Goal: Task Accomplishment & Management: Use online tool/utility

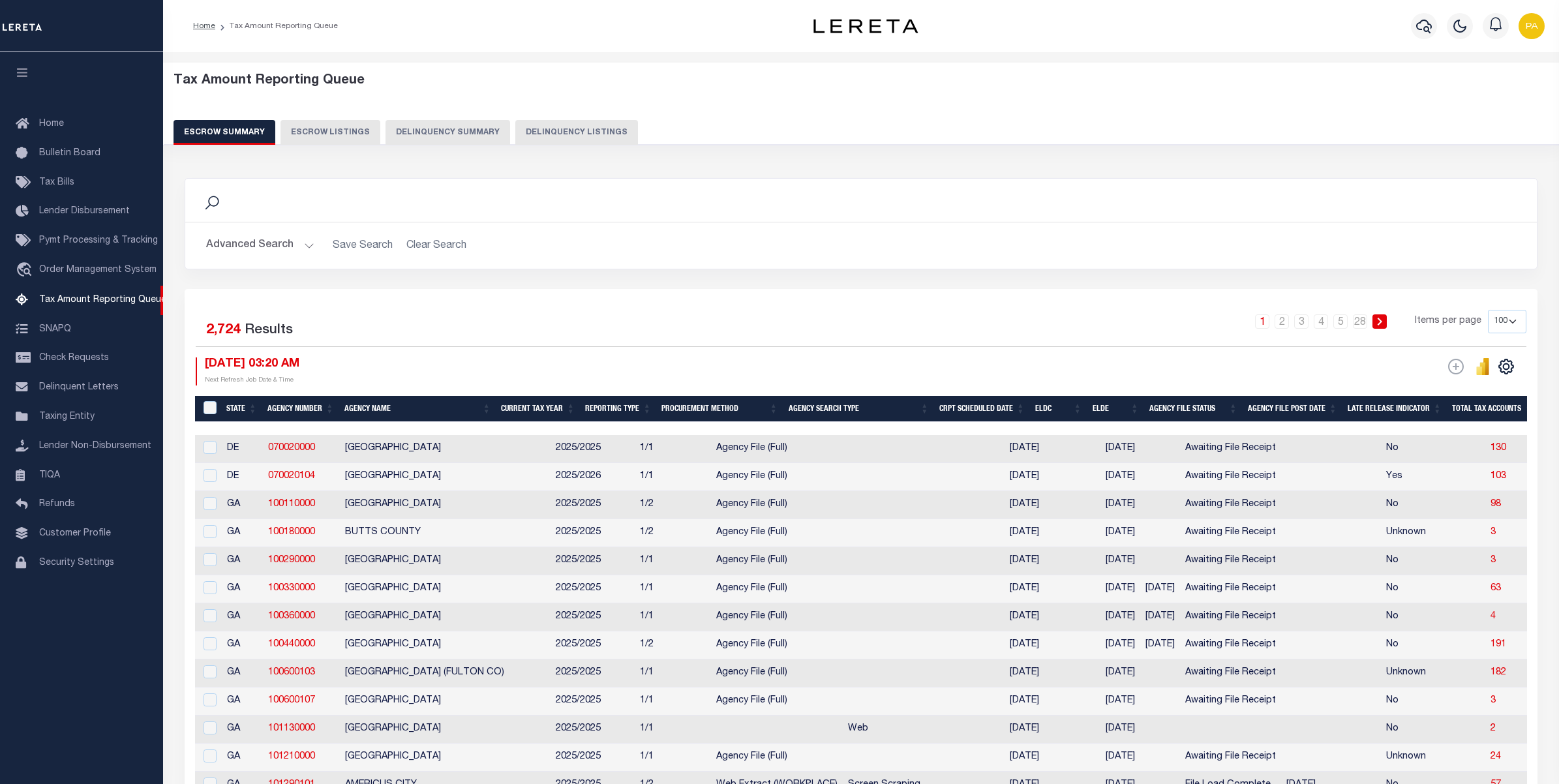
select select "100"
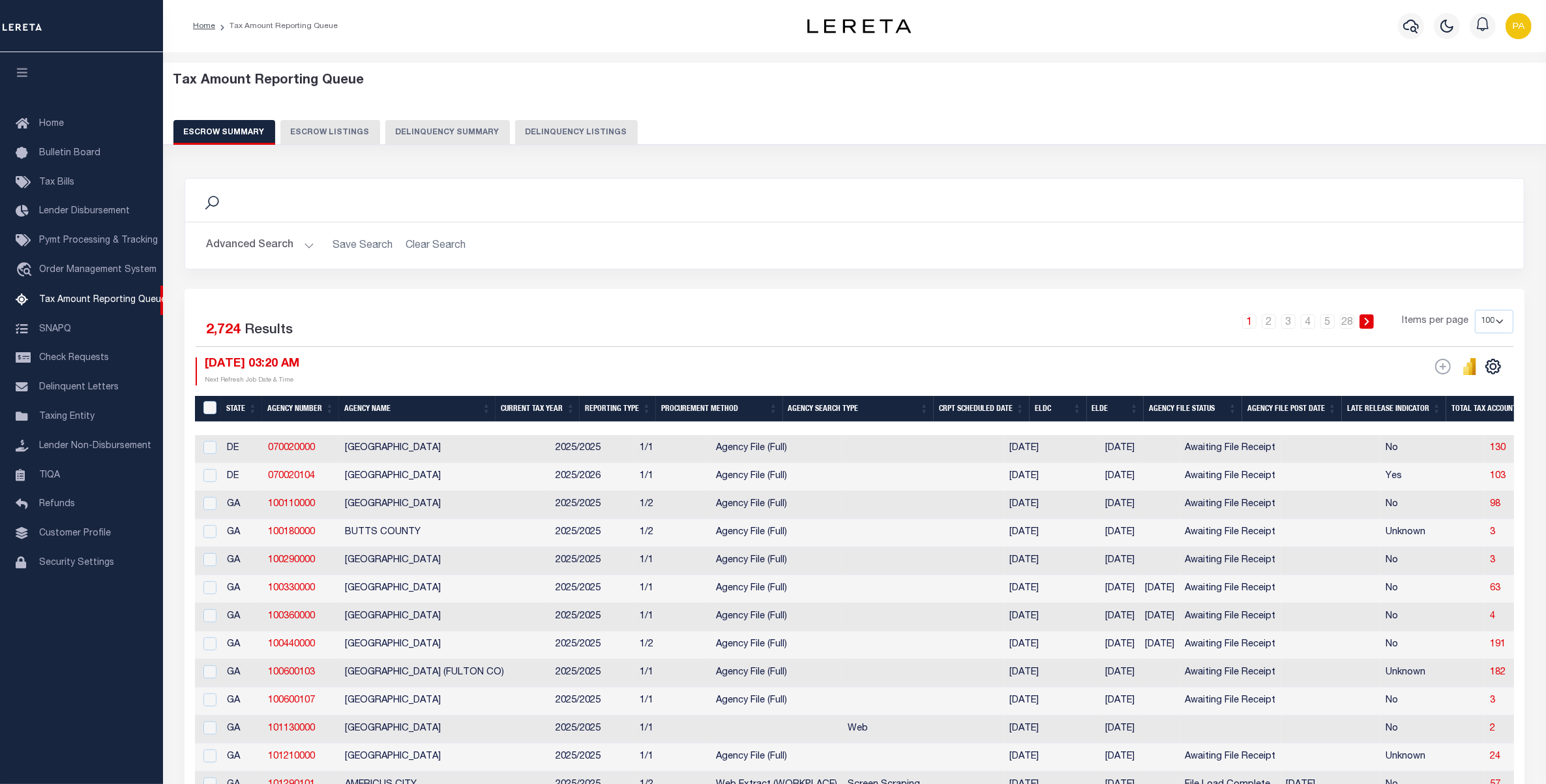
click at [556, 135] on button "Delinquency Listings" at bounding box center [576, 132] width 123 height 25
select select "100"
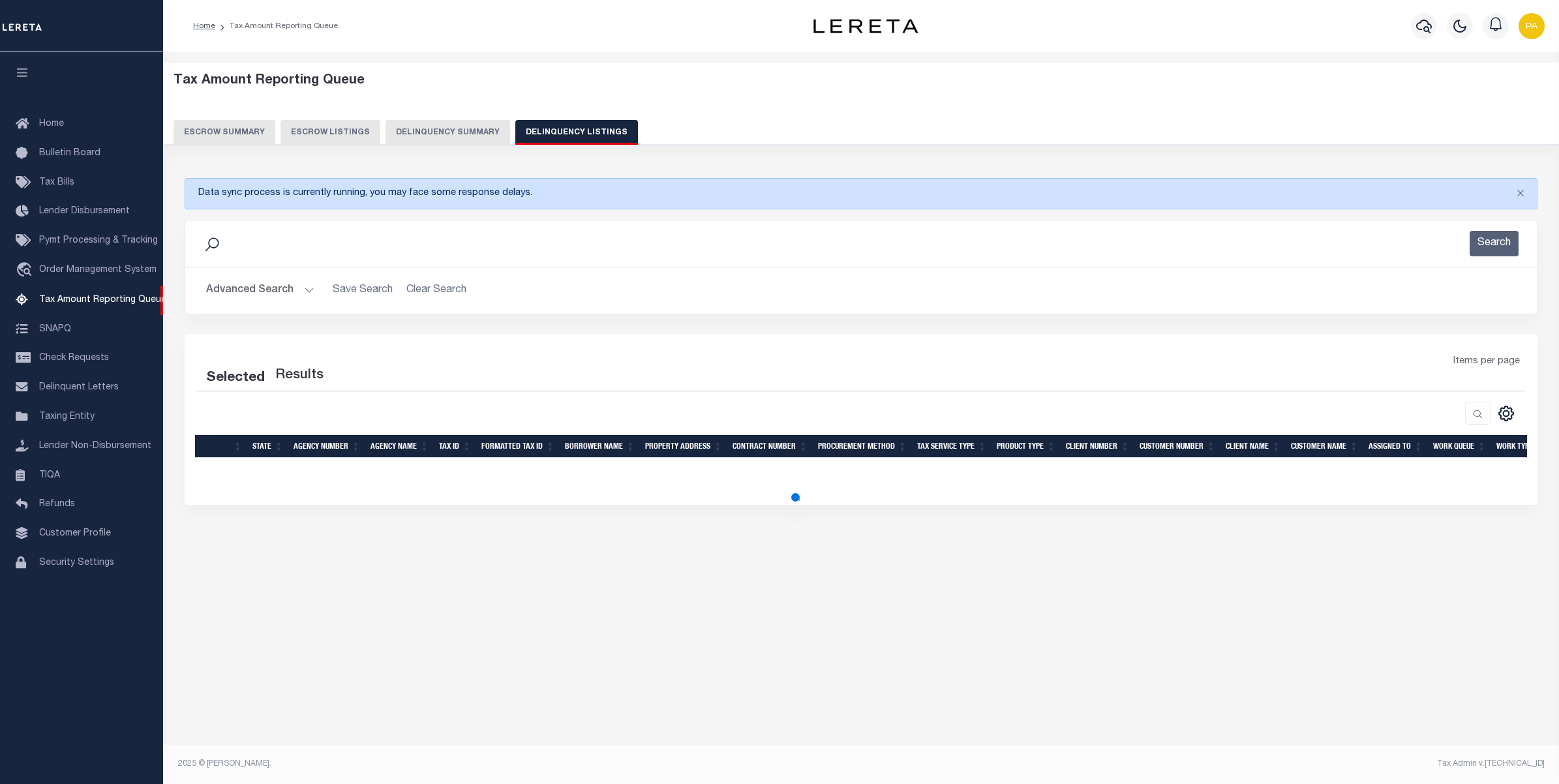
select select "100"
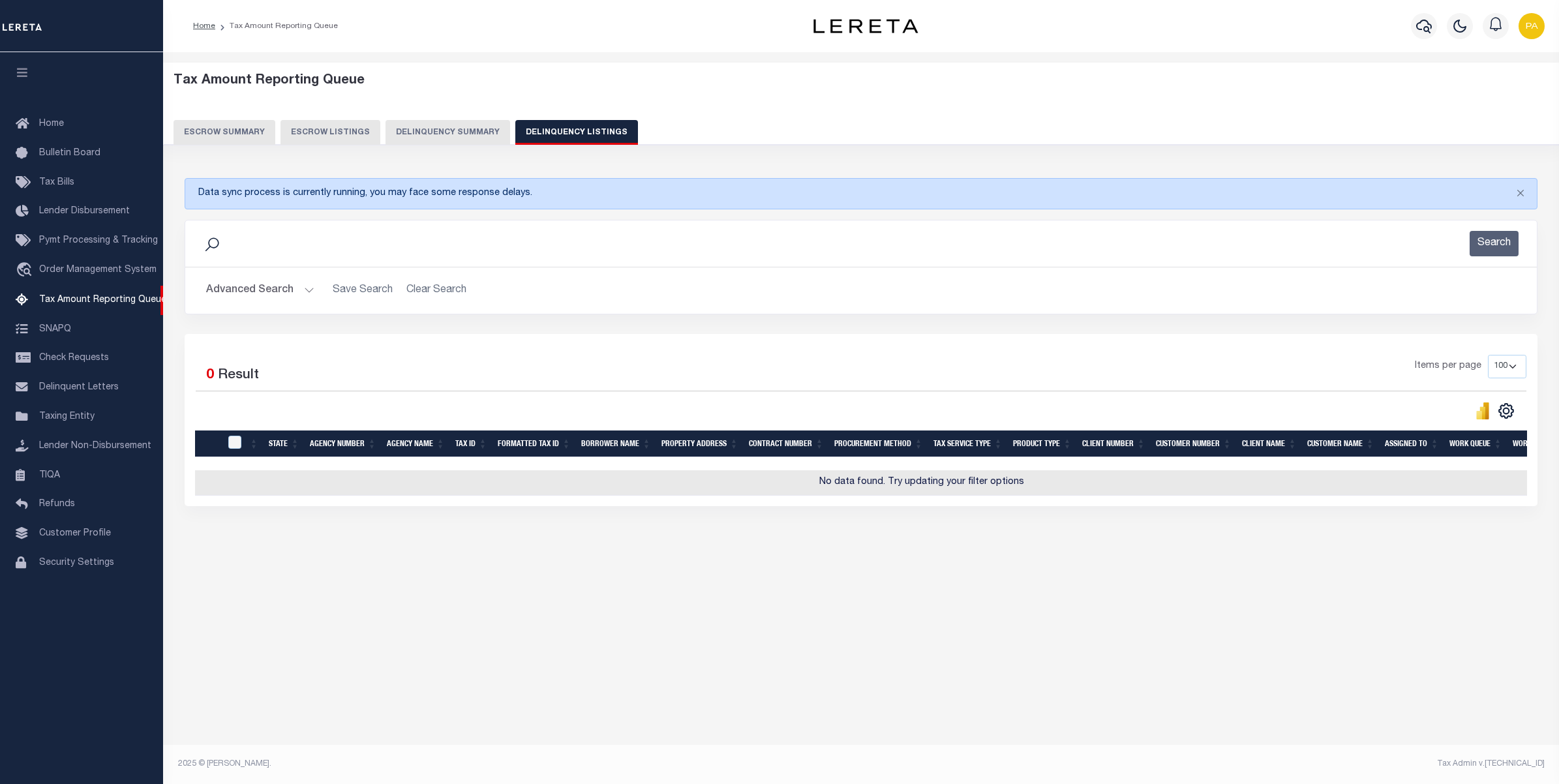
click at [282, 285] on button "Advanced Search" at bounding box center [260, 291] width 108 height 25
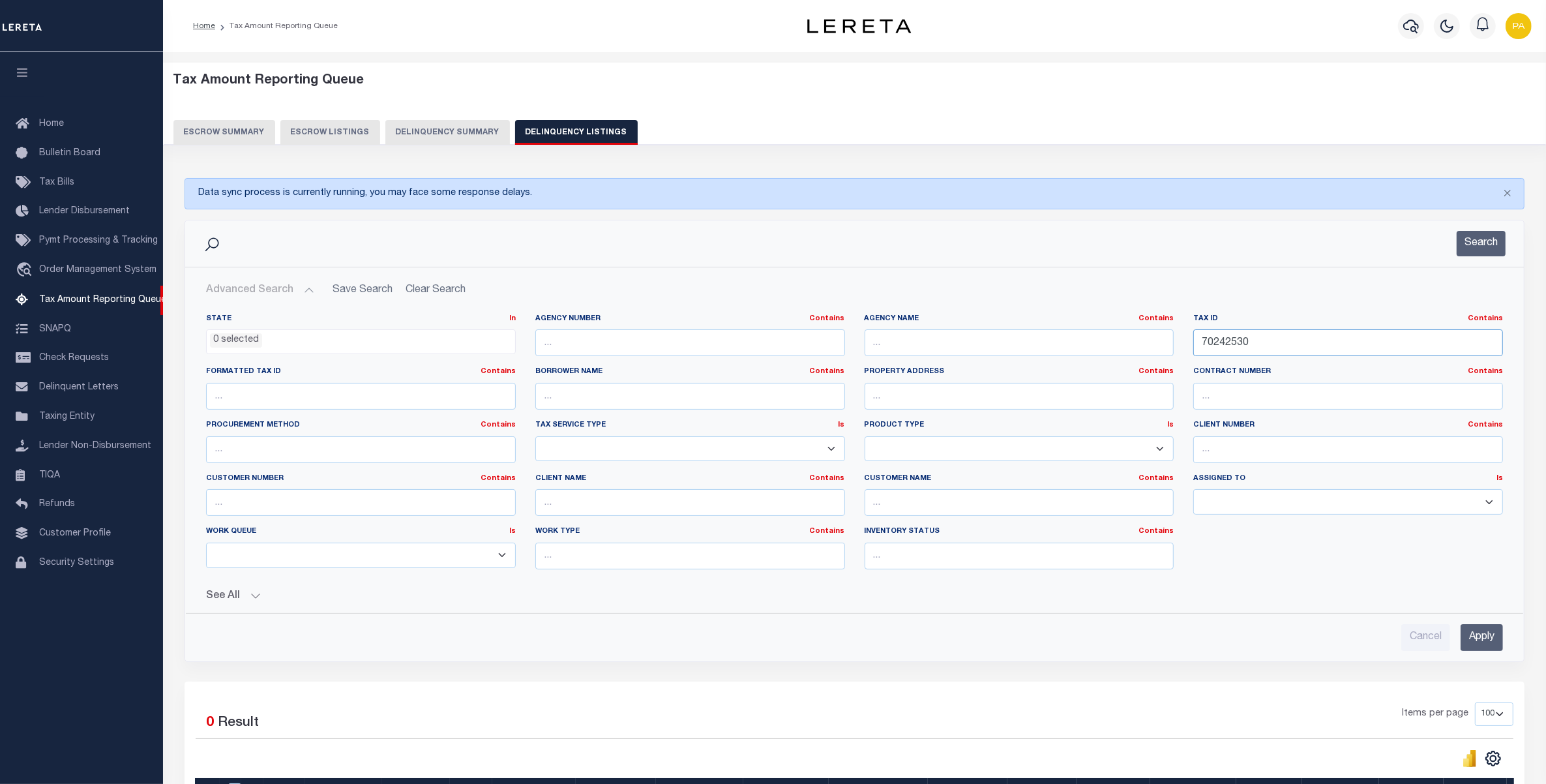
drag, startPoint x: 1028, startPoint y: 343, endPoint x: 943, endPoint y: 341, distance: 85.0
click at [943, 341] on div "State In In AK AL AR AZ CA CO CT DC DE FL GA GU HI IA ID IL IN KS KY LA MA MD M…" at bounding box center [855, 447] width 1317 height 266
paste input "5040000200"
click at [1487, 628] on input "Apply" at bounding box center [1482, 638] width 42 height 27
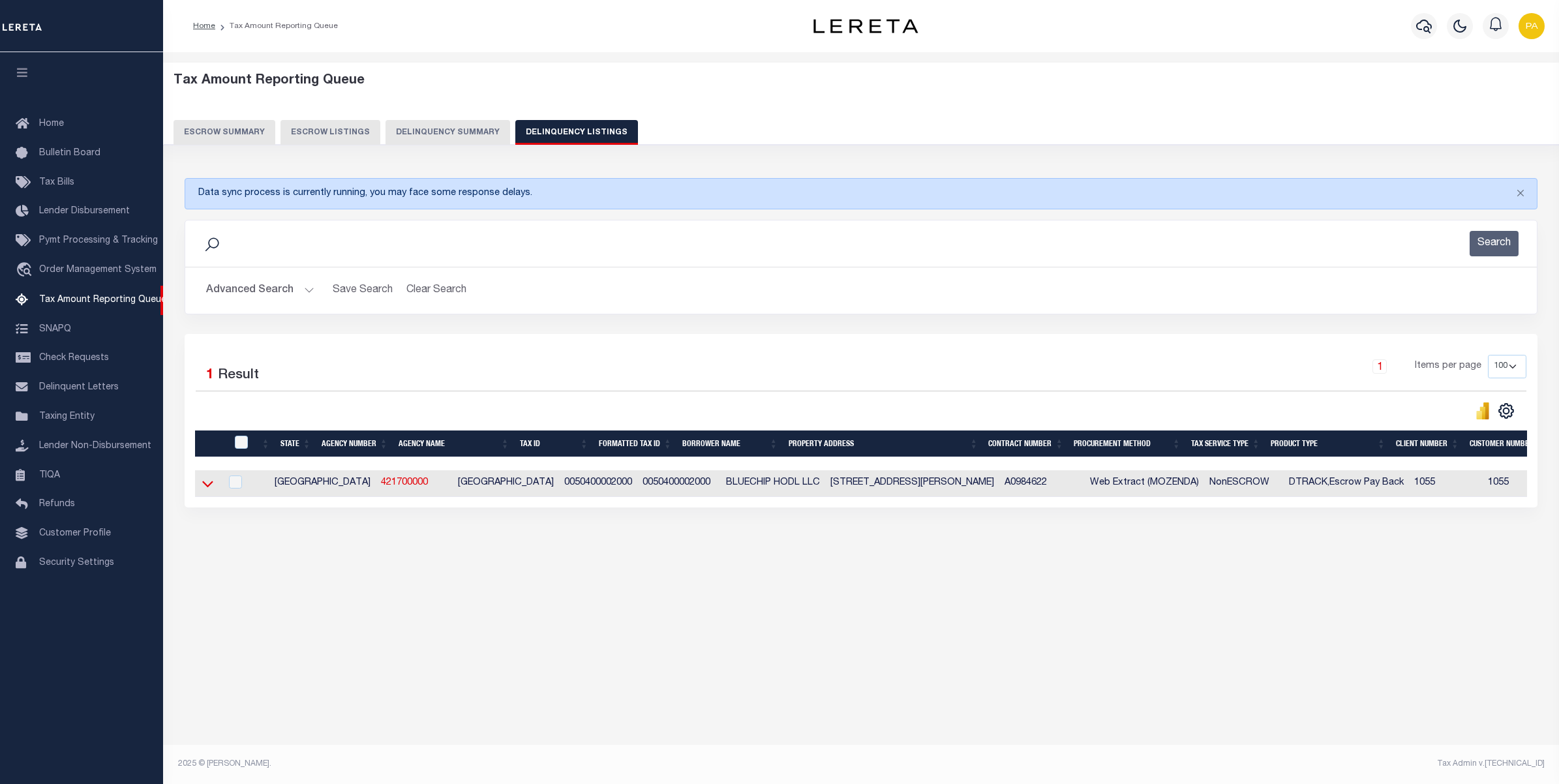
click at [209, 486] on icon at bounding box center [208, 483] width 11 height 14
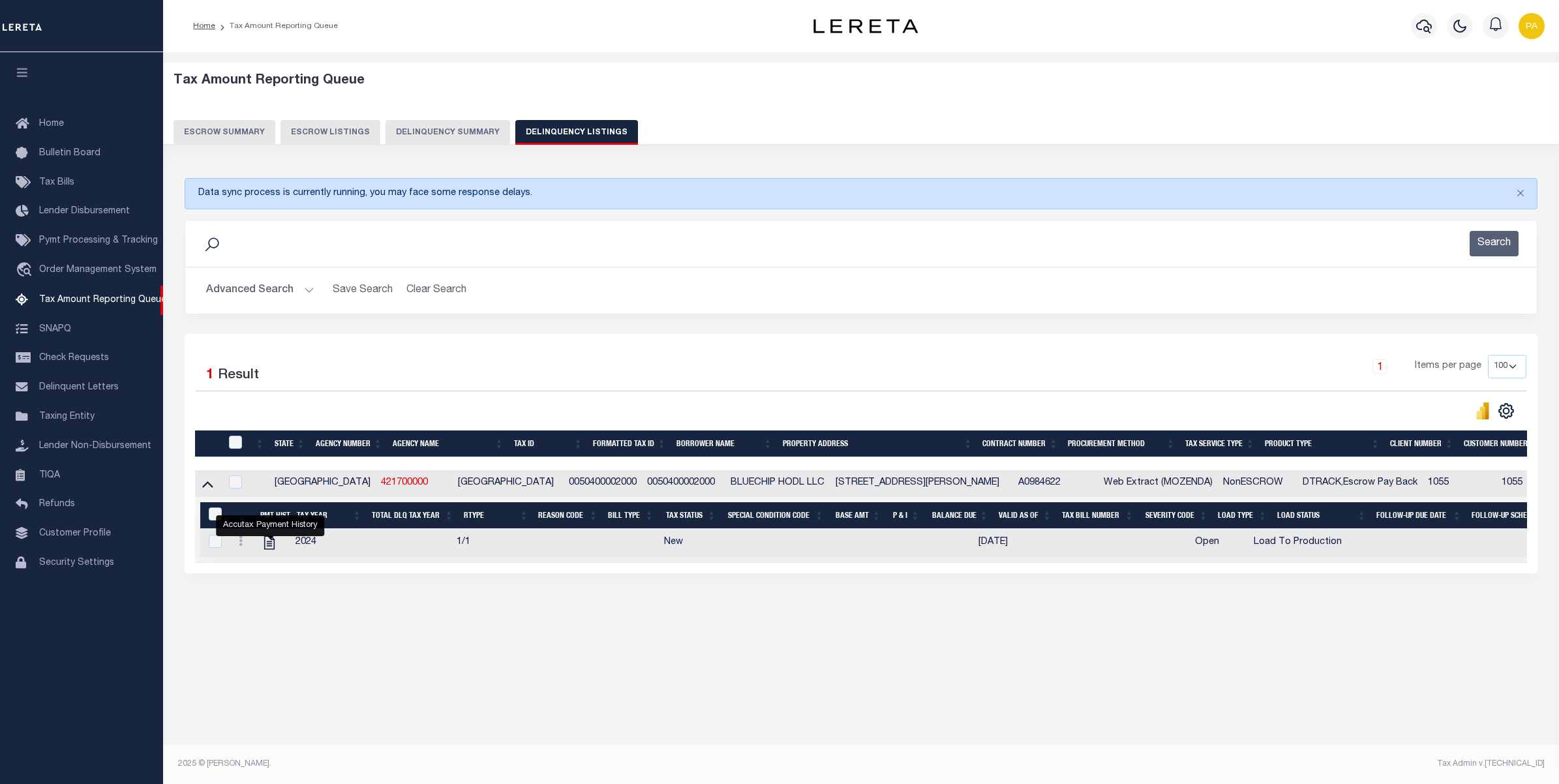
click at [280, 282] on button "Advanced Search" at bounding box center [260, 291] width 108 height 25
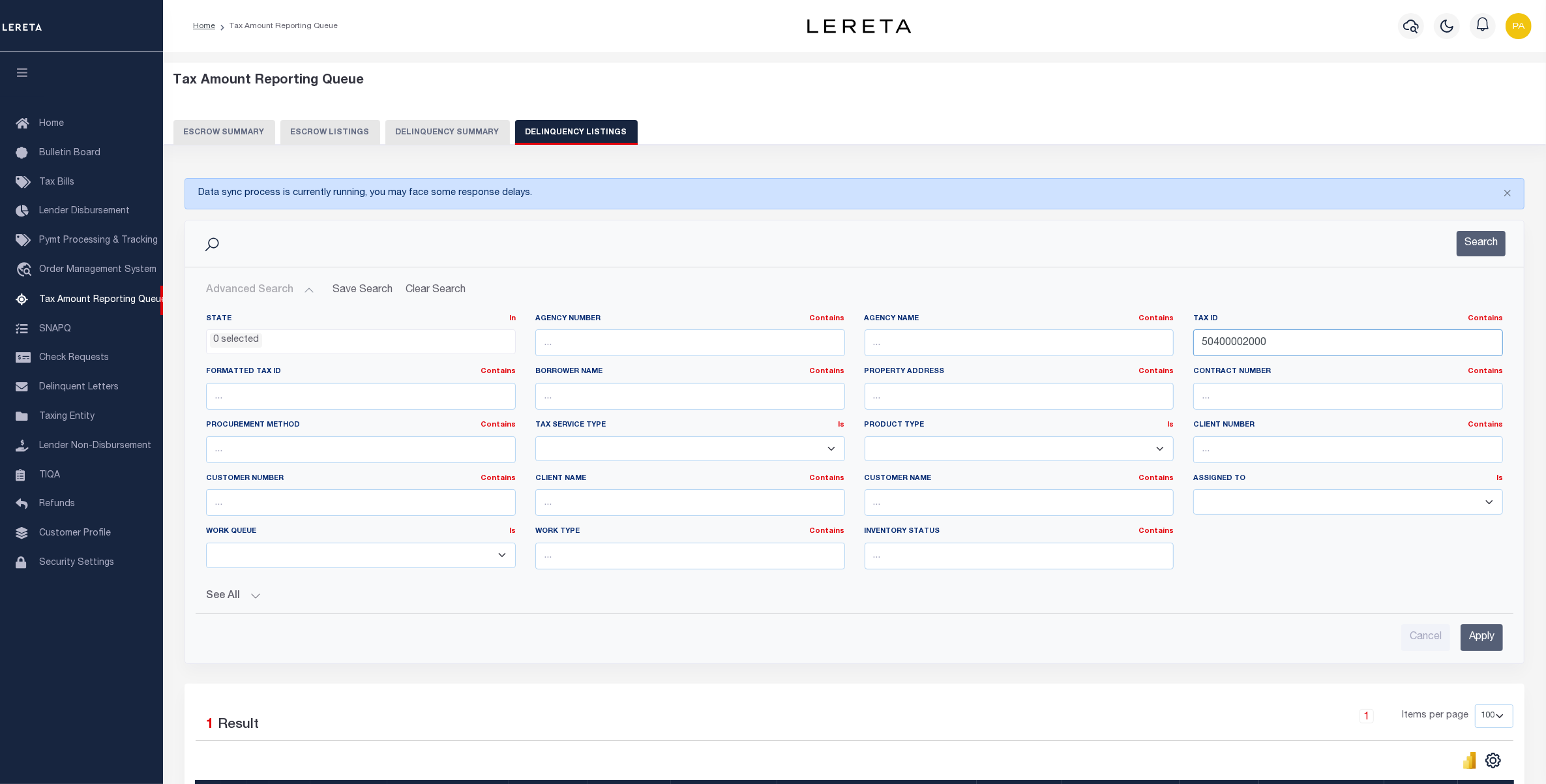
click at [919, 388] on div "State In In AK AL AR AZ CA CO CT DC DE FL GA GU HI IA ID IL IN KS KY LA MA MD M…" at bounding box center [855, 447] width 1317 height 266
paste input "00"
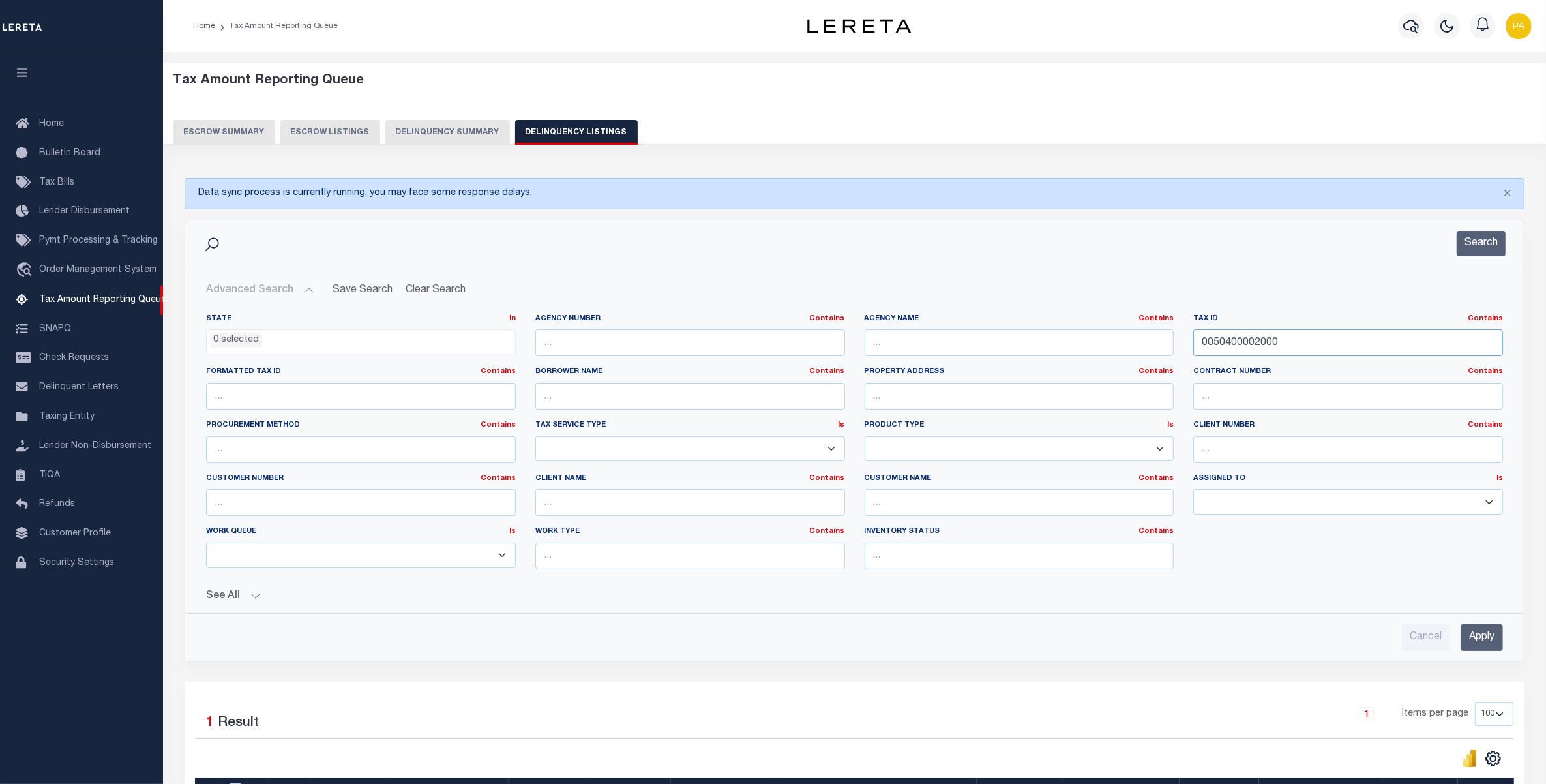
type input "0050400002000"
click at [1482, 646] on input "Apply" at bounding box center [1482, 638] width 42 height 27
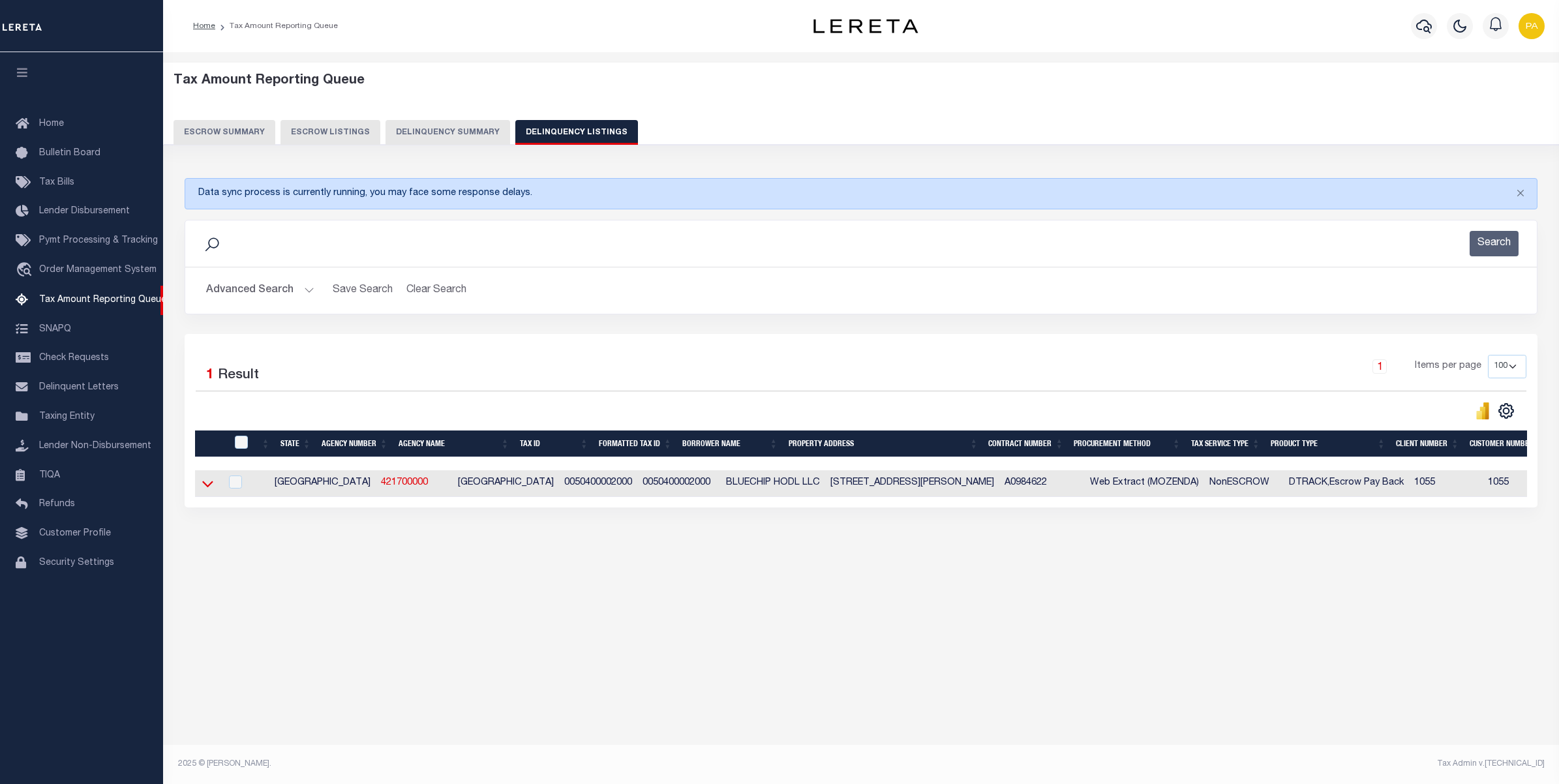
click at [209, 486] on icon at bounding box center [208, 483] width 11 height 14
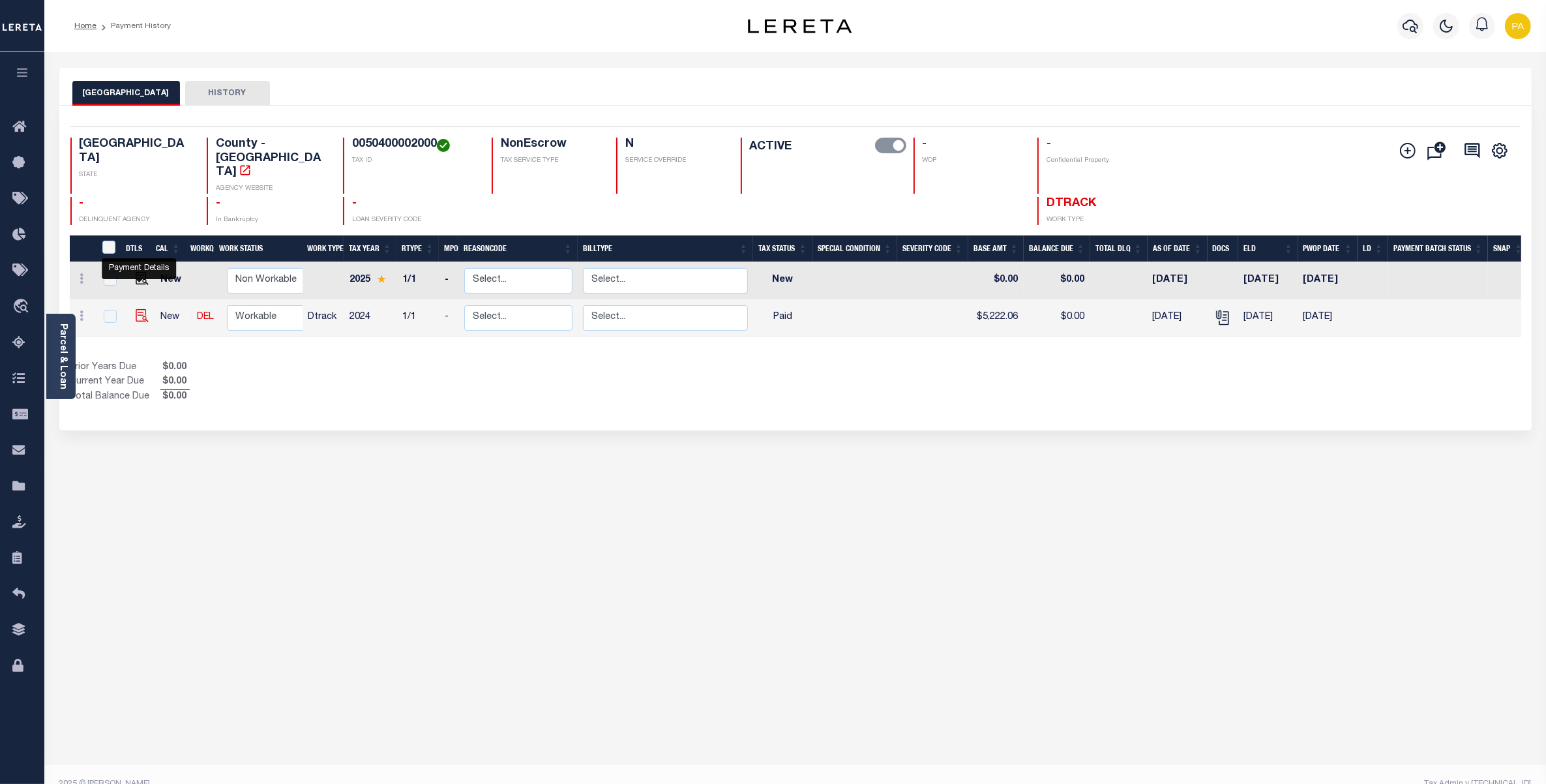
click at [135, 309] on img "" at bounding box center [142, 315] width 13 height 13
checkbox input "true"
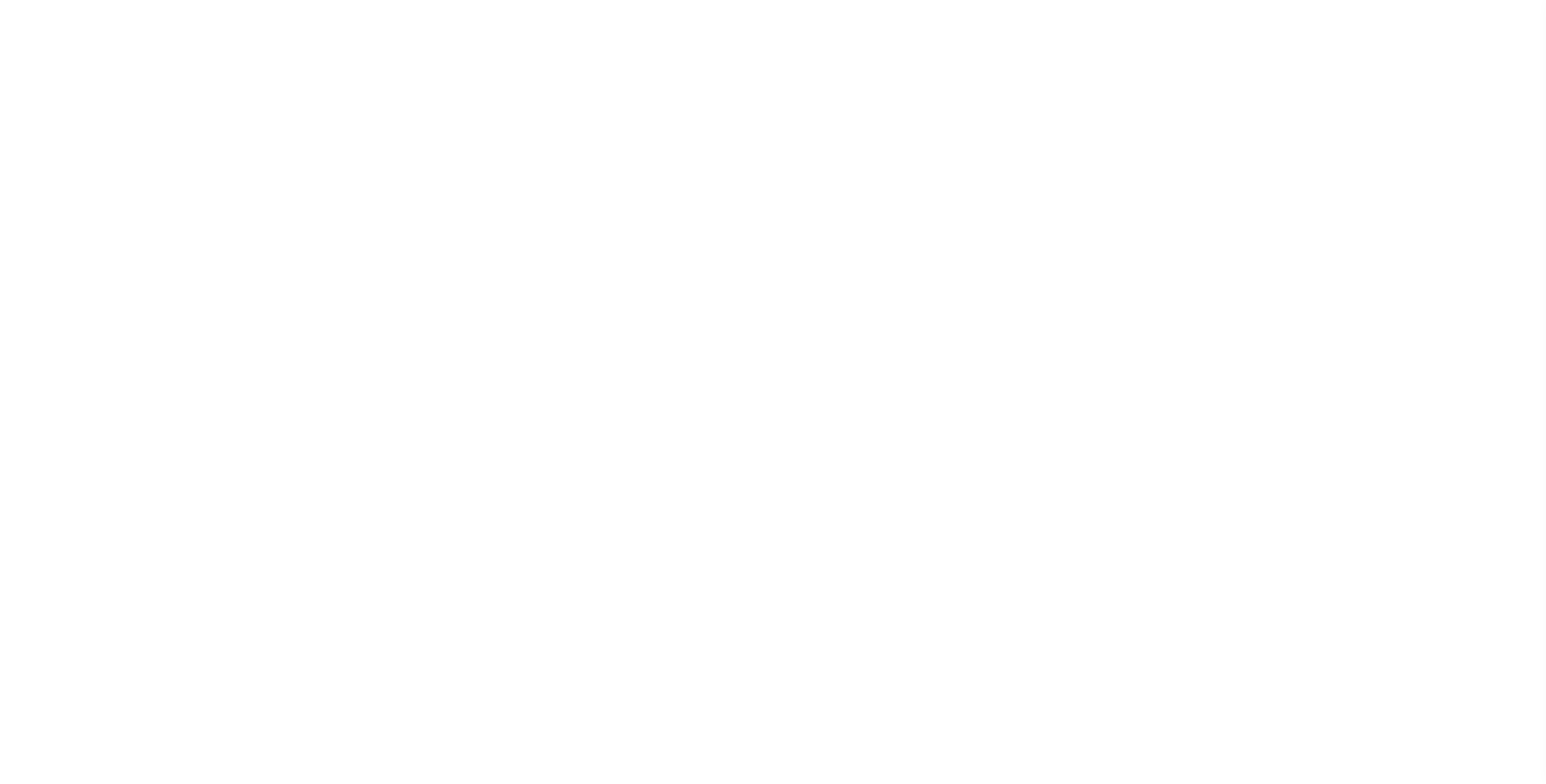
select select "PYD"
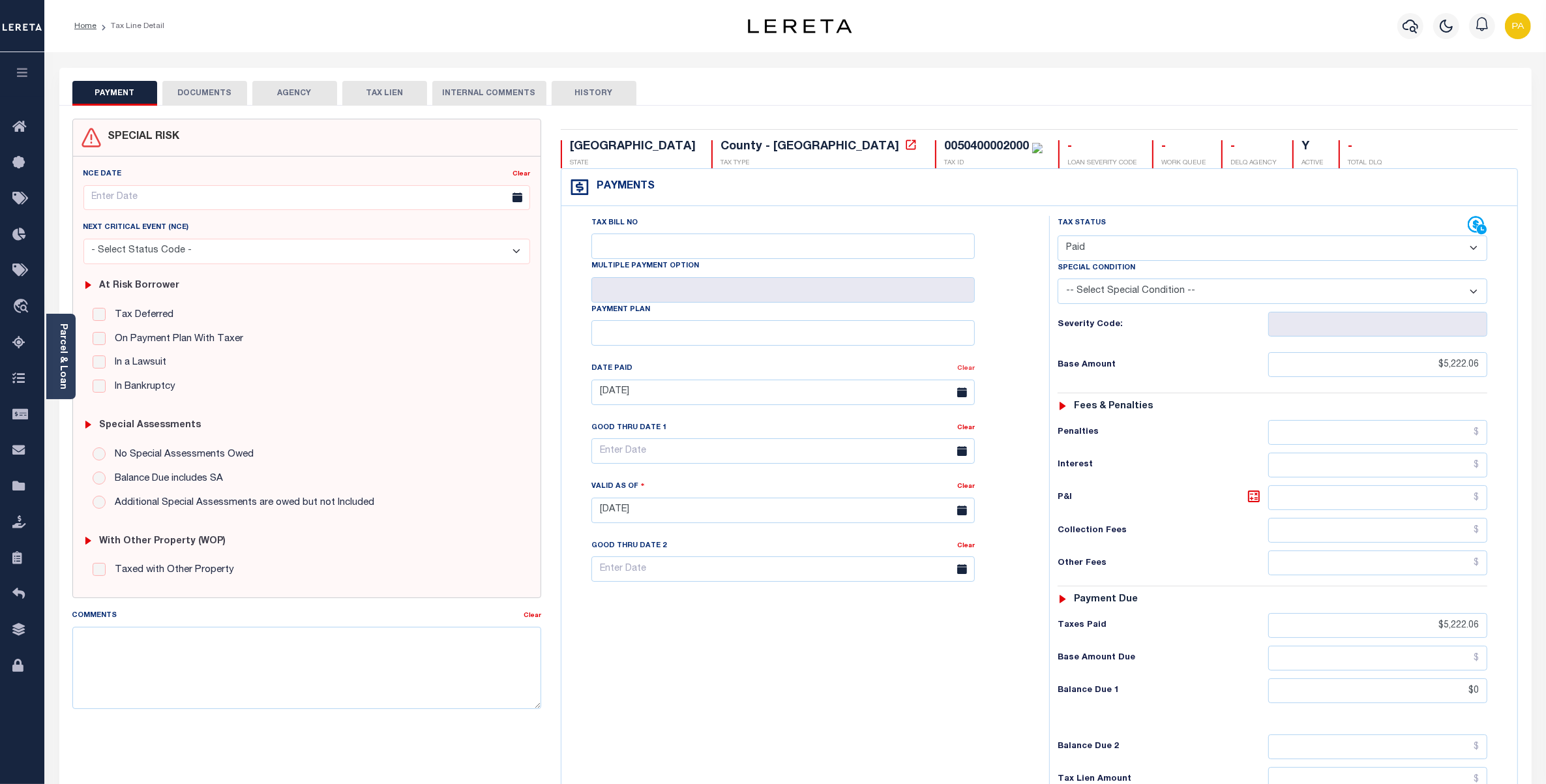
click at [965, 370] on link "Clear" at bounding box center [966, 369] width 18 height 6
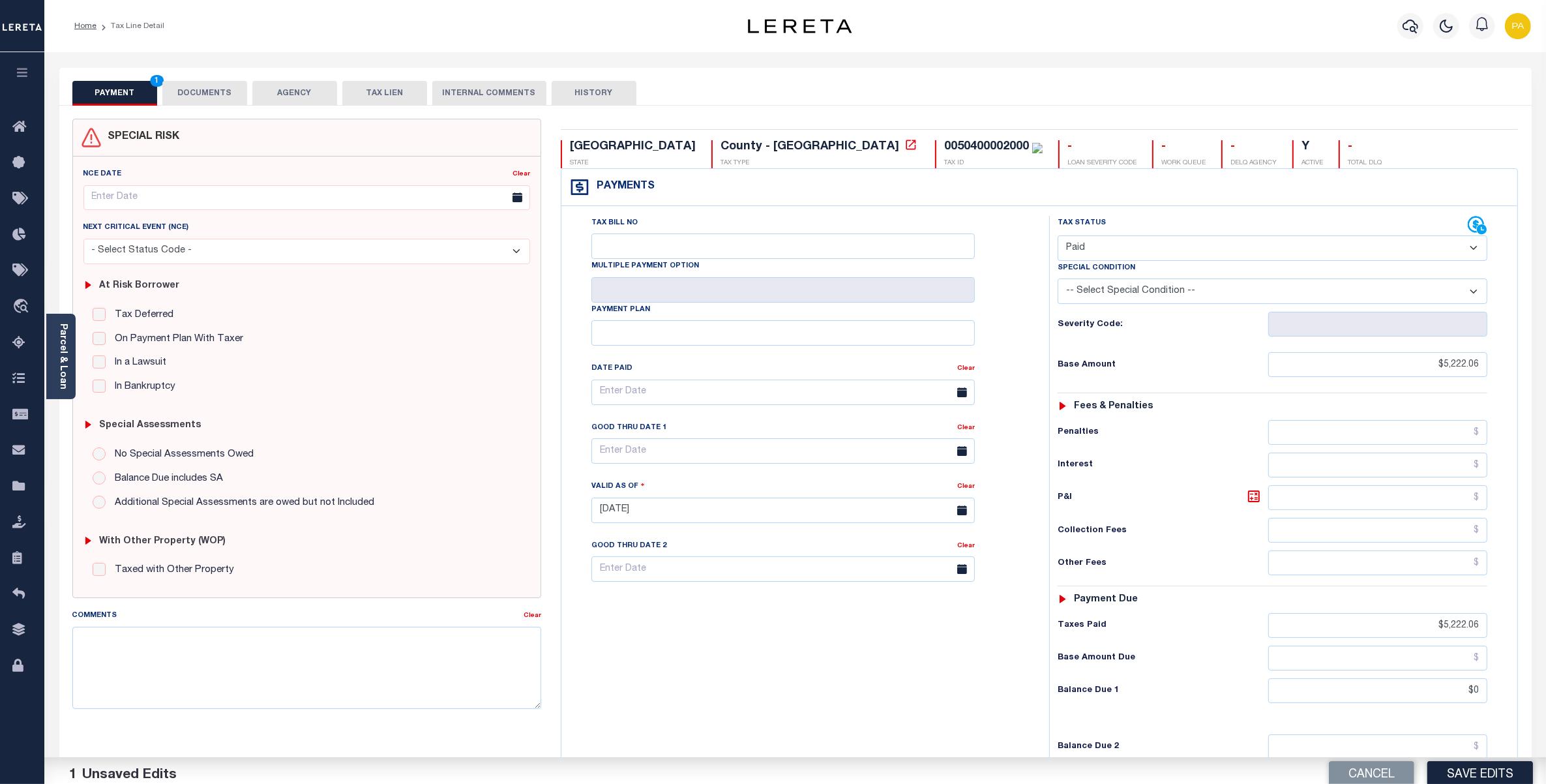
click at [755, 644] on div "Tax Bill No Multiple Payment Option Payment Plan Clear" at bounding box center [802, 503] width 474 height 575
click at [1466, 757] on button "Save Edits" at bounding box center [1480, 766] width 106 height 28
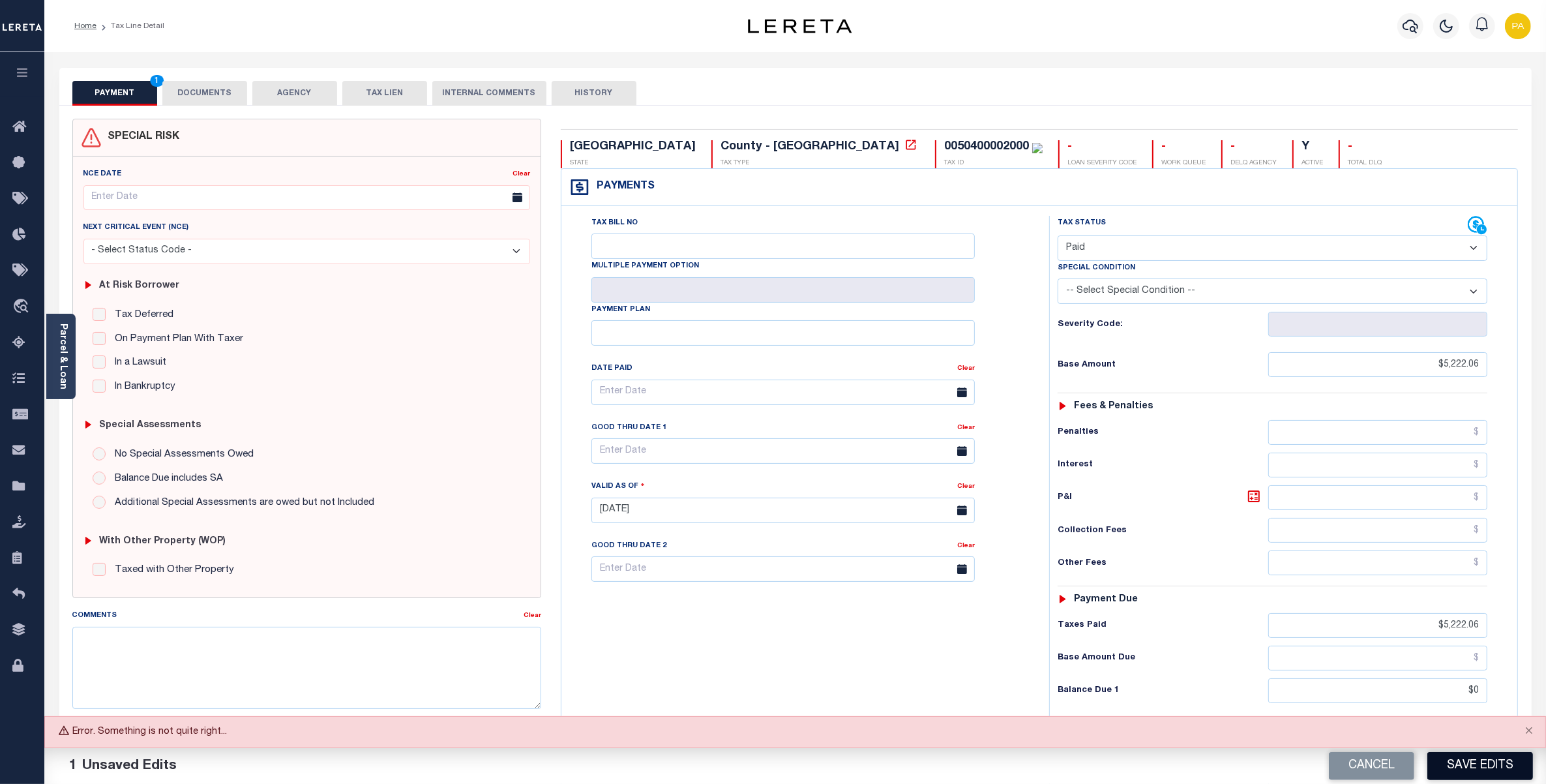
click at [1482, 754] on button "Save Edits" at bounding box center [1480, 766] width 106 height 28
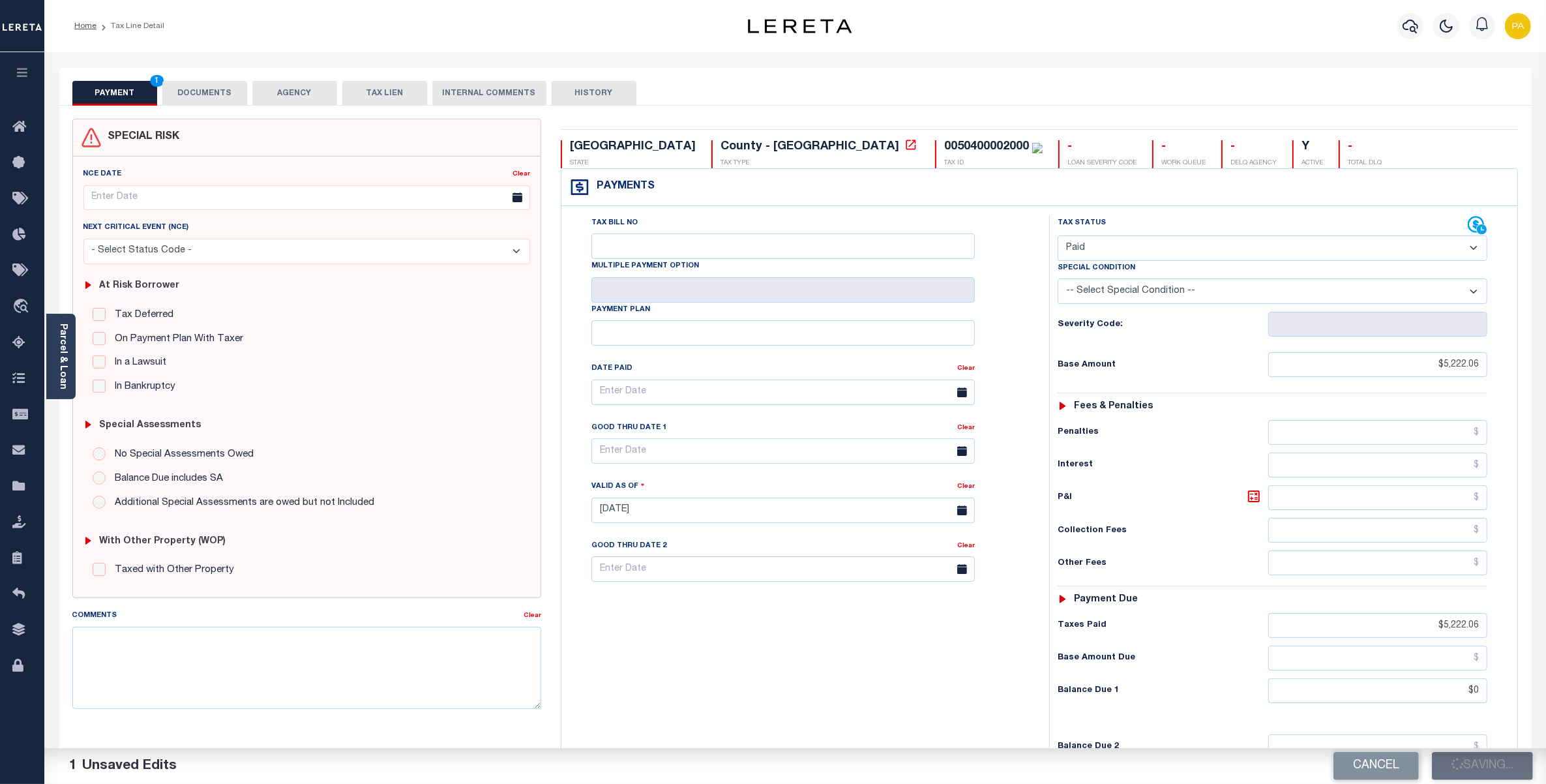
click at [955, 626] on div "Tax Bill No Multiple Payment Option Payment Plan Clear" at bounding box center [802, 503] width 474 height 575
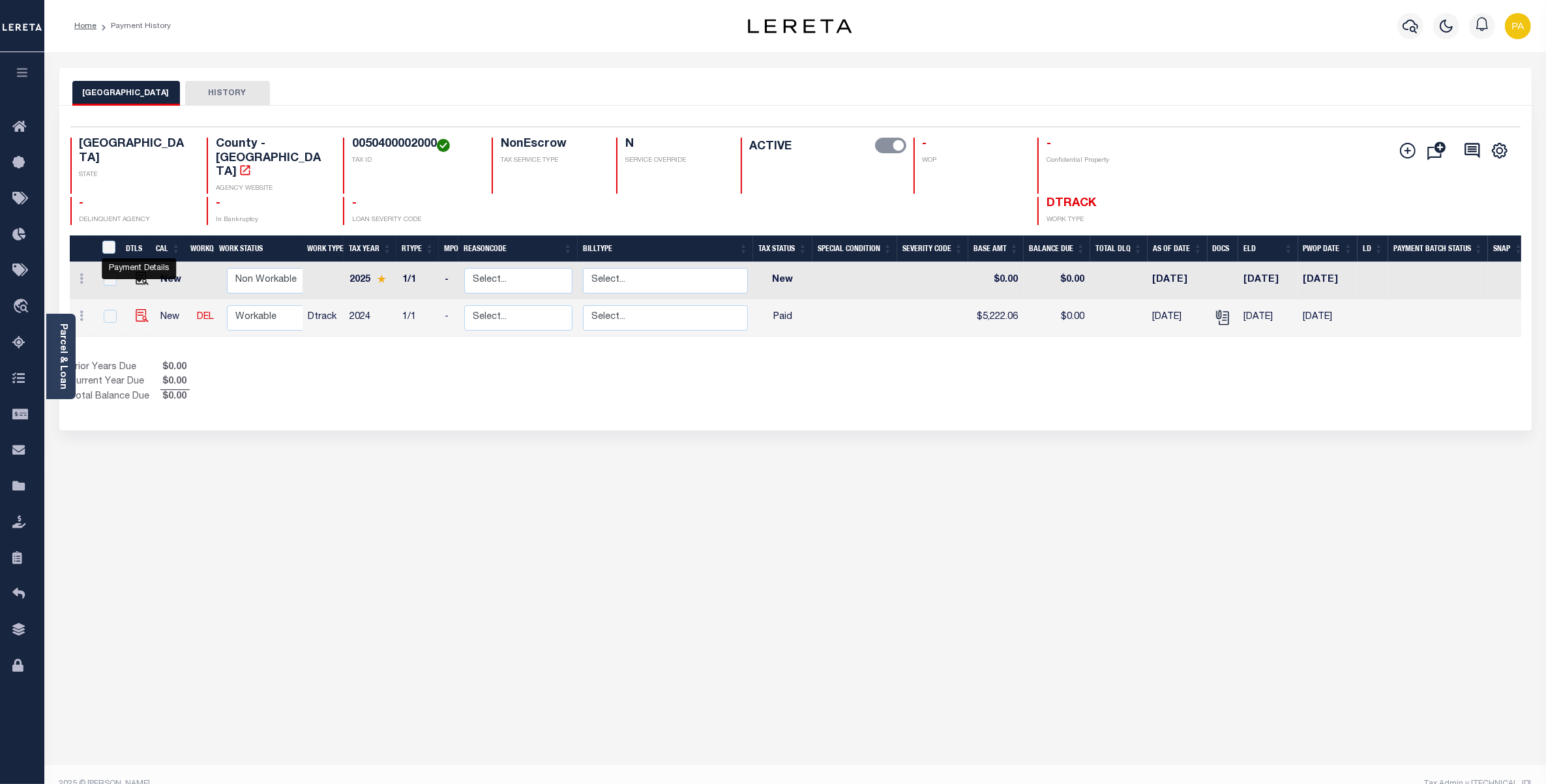
click at [139, 309] on img "" at bounding box center [142, 315] width 13 height 13
checkbox input "true"
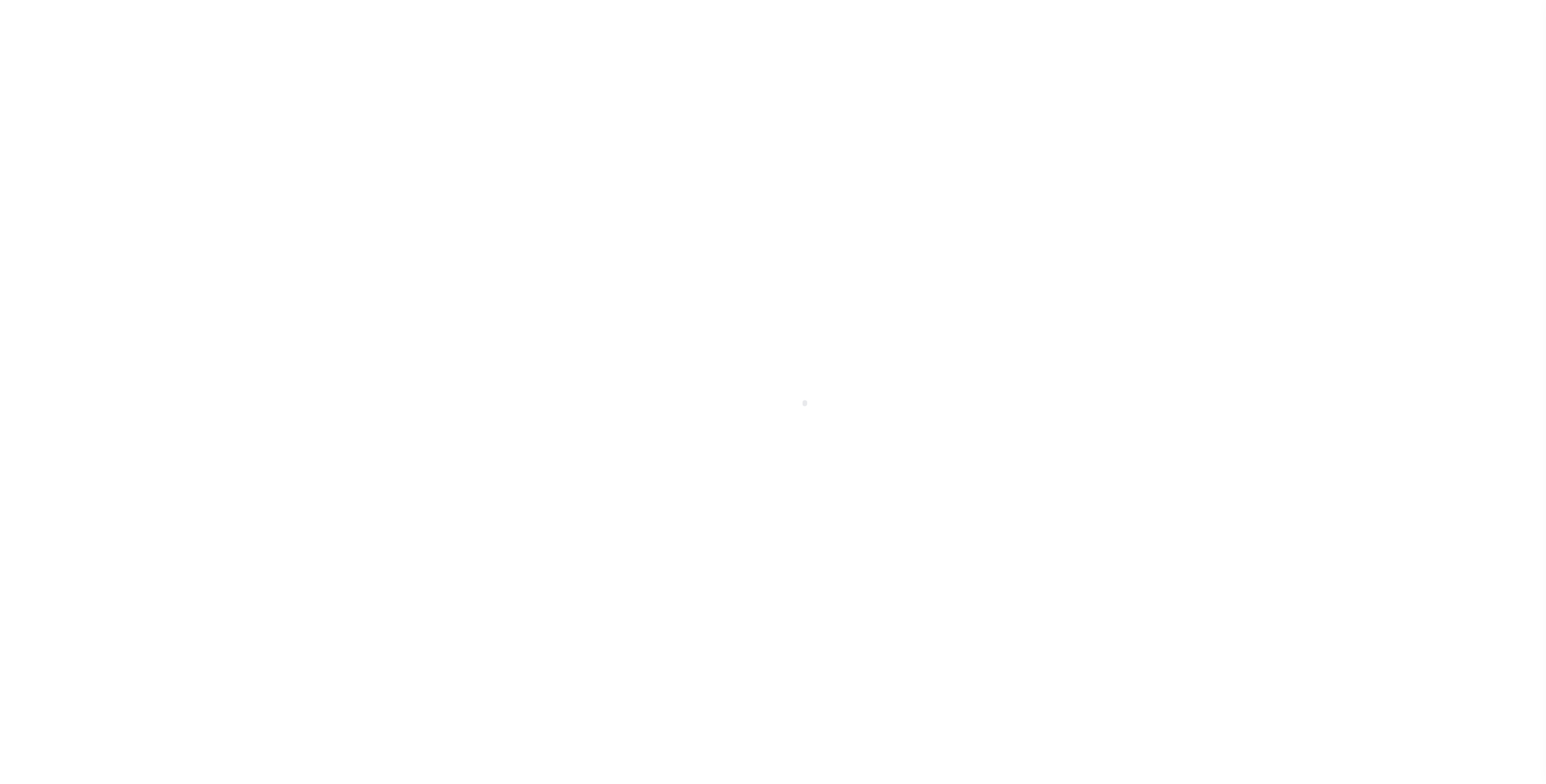
checkbox input "false"
type input "[DATE]"
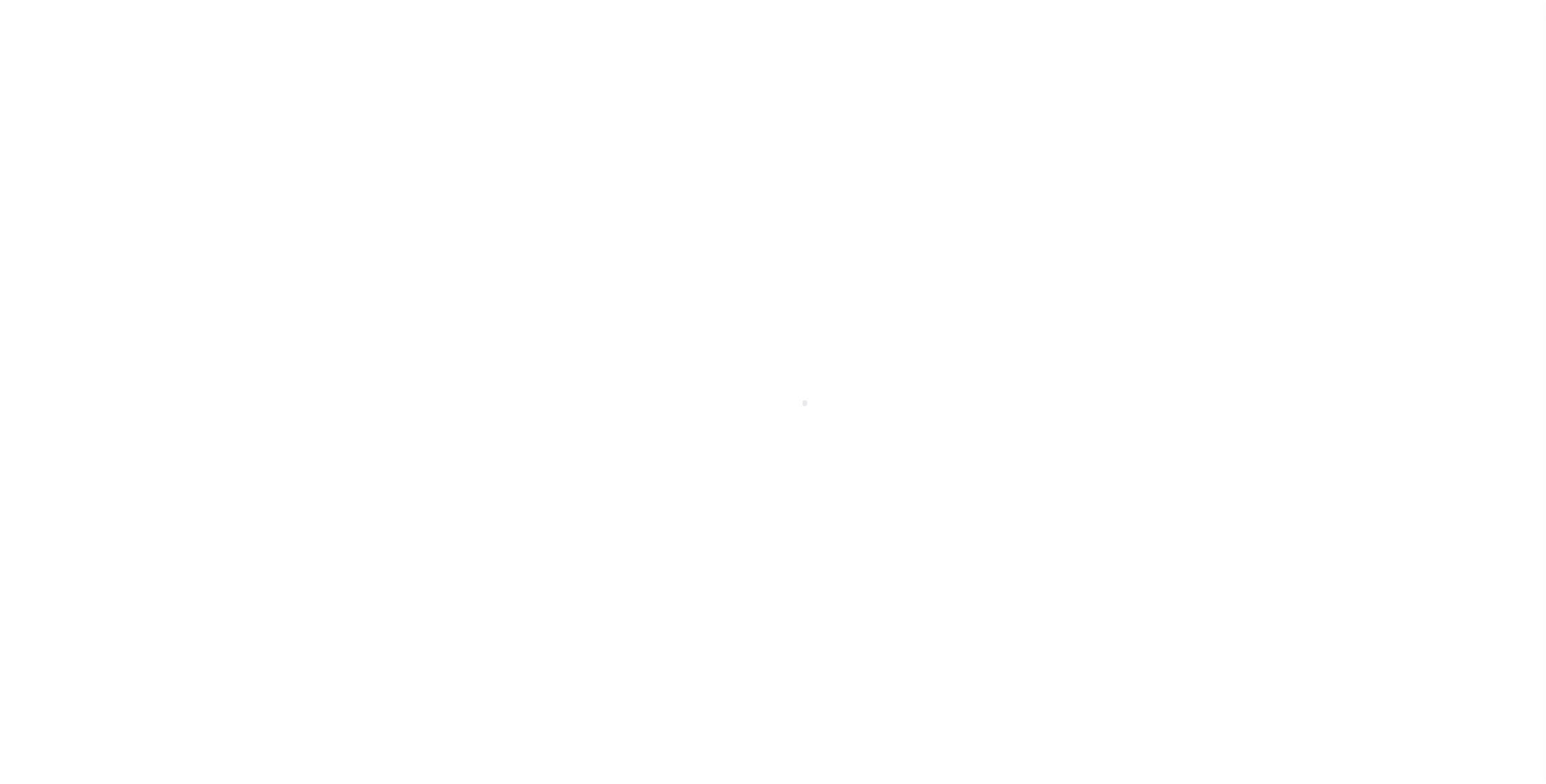
select select "PYD"
type input "$5,222.06"
type input "$0"
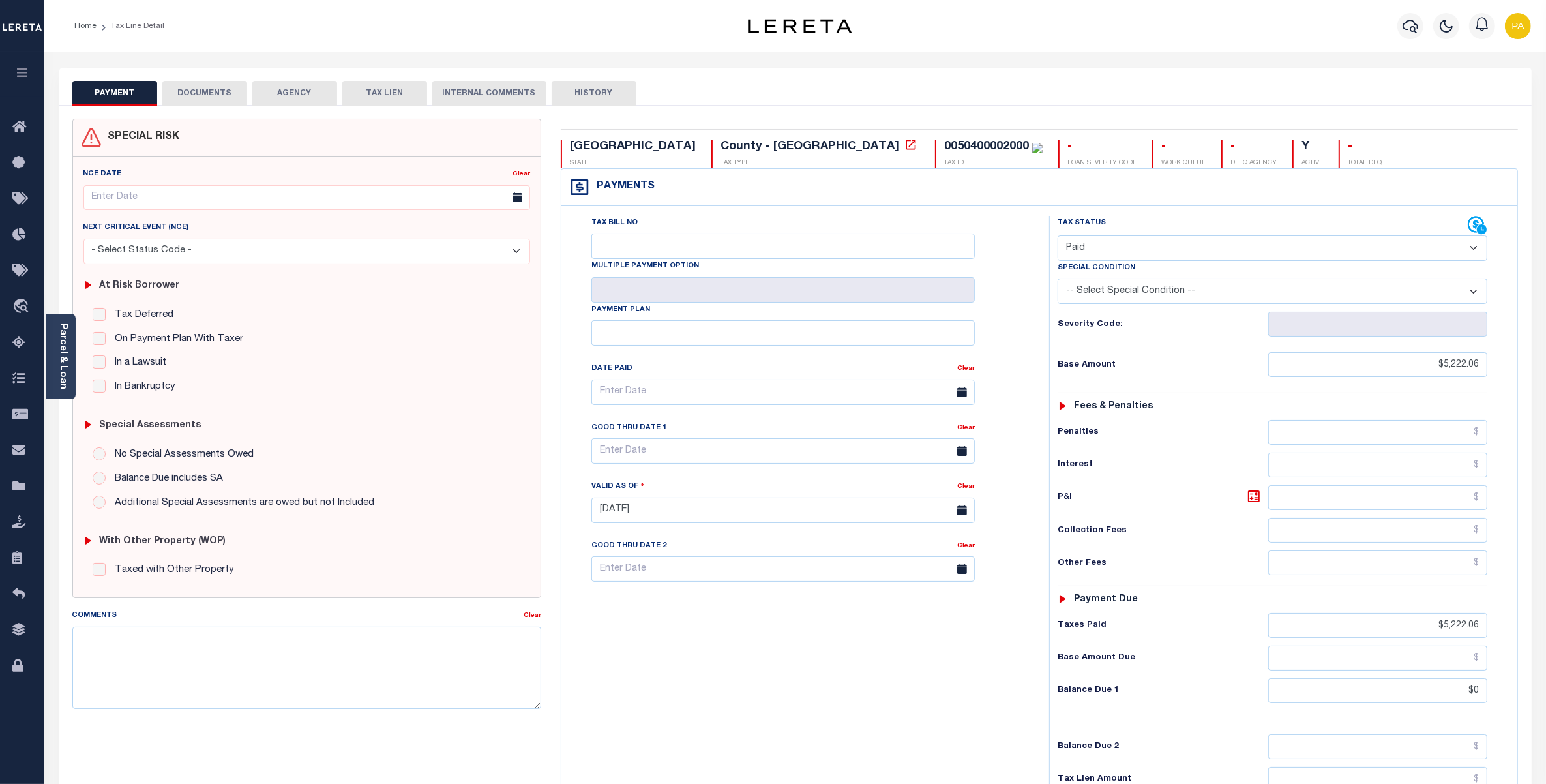
click at [771, 652] on div "Tax Bill No Multiple Payment Option Payment Plan Clear" at bounding box center [802, 503] width 474 height 575
click at [206, 92] on button "DOCUMENTS" at bounding box center [205, 93] width 85 height 25
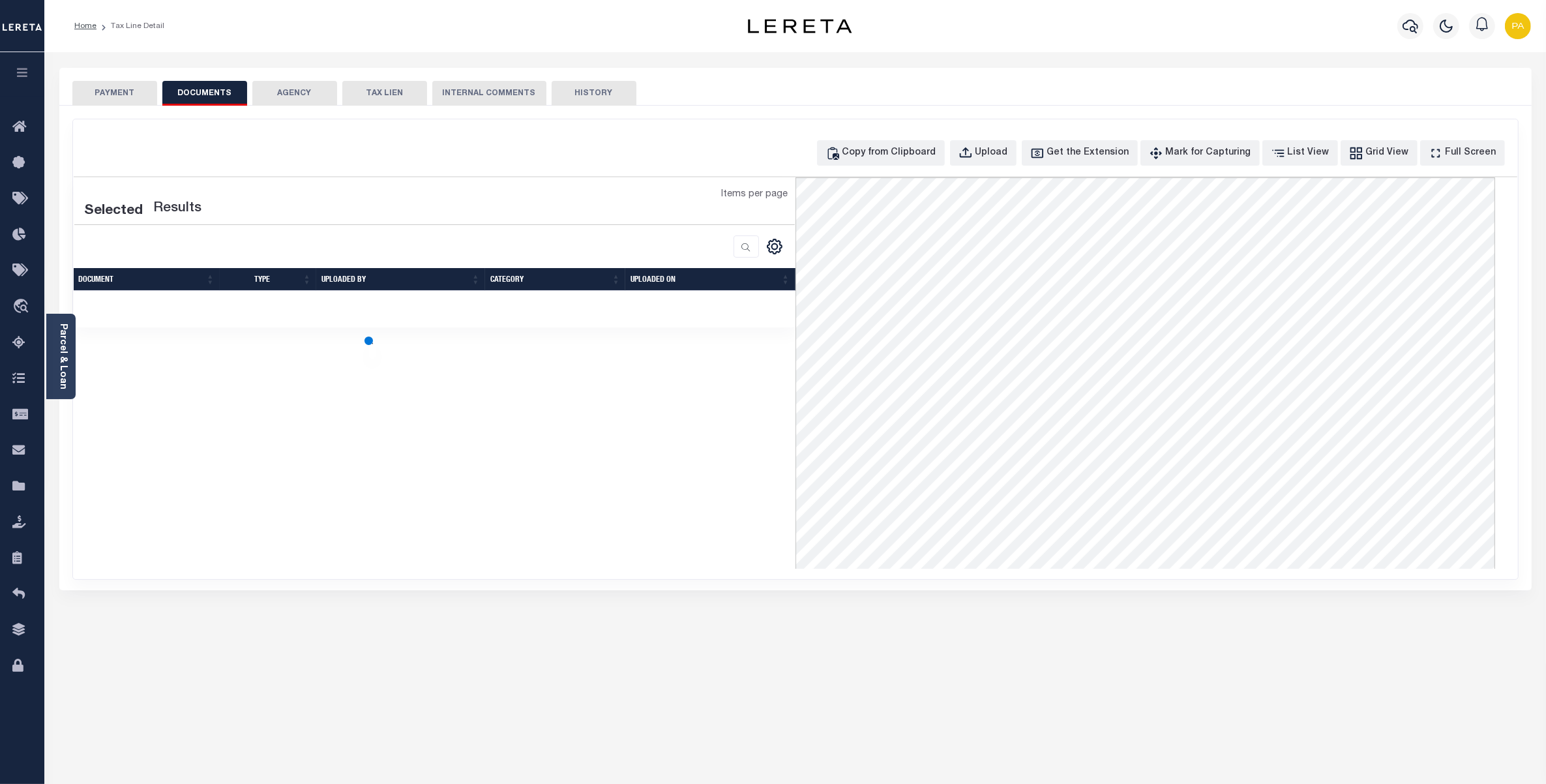
click at [111, 87] on button "PAYMENT" at bounding box center [115, 93] width 85 height 25
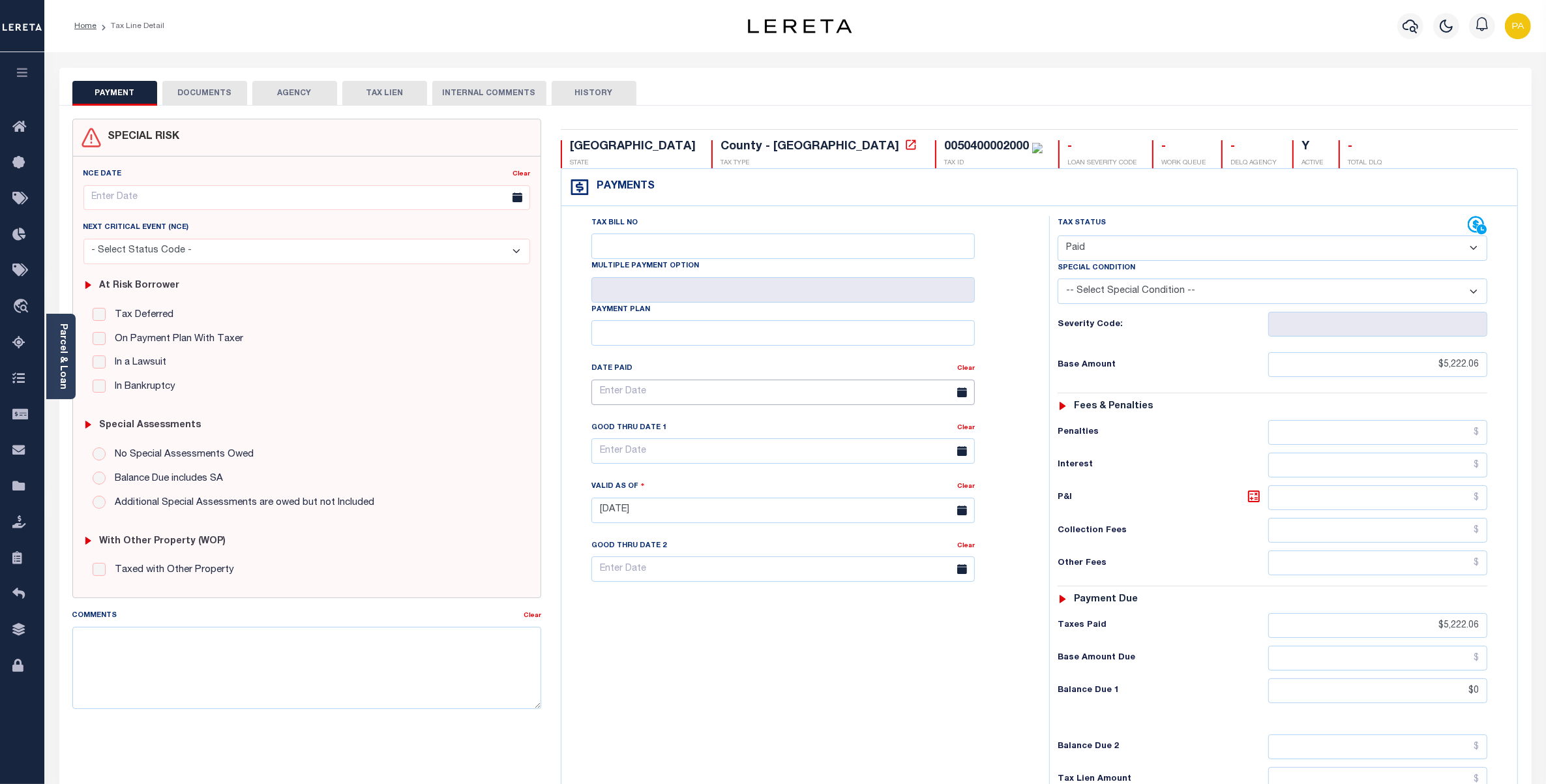
click at [644, 402] on input "text" at bounding box center [783, 392] width 384 height 25
click at [669, 426] on select "January February March April May June July August" at bounding box center [670, 423] width 66 height 13
select select "0"
click at [638, 416] on select "January February March April May June July August" at bounding box center [670, 423] width 66 height 13
click at [748, 568] on span "31" at bounding box center [749, 571] width 25 height 25
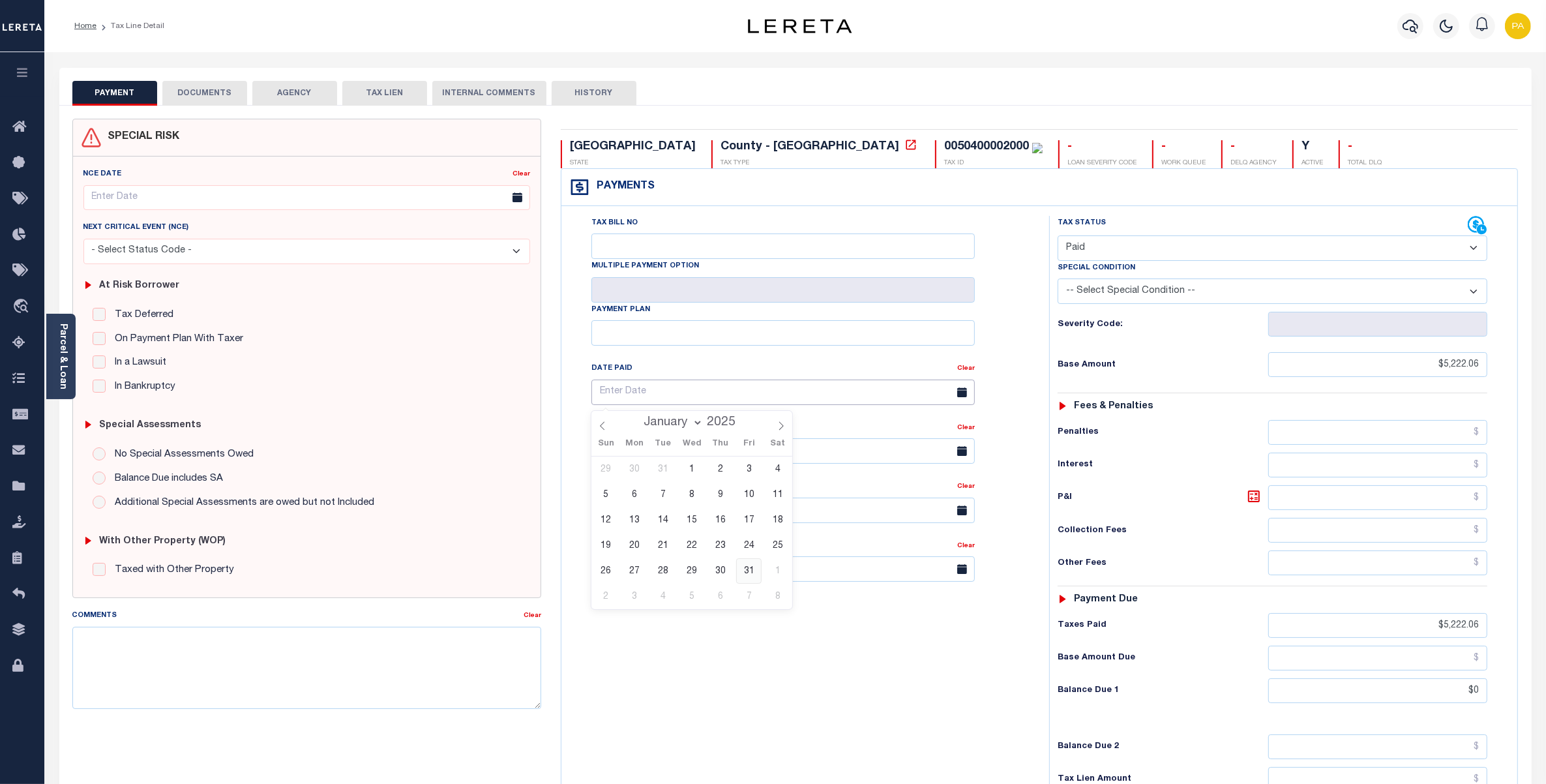
type input "[DATE]"
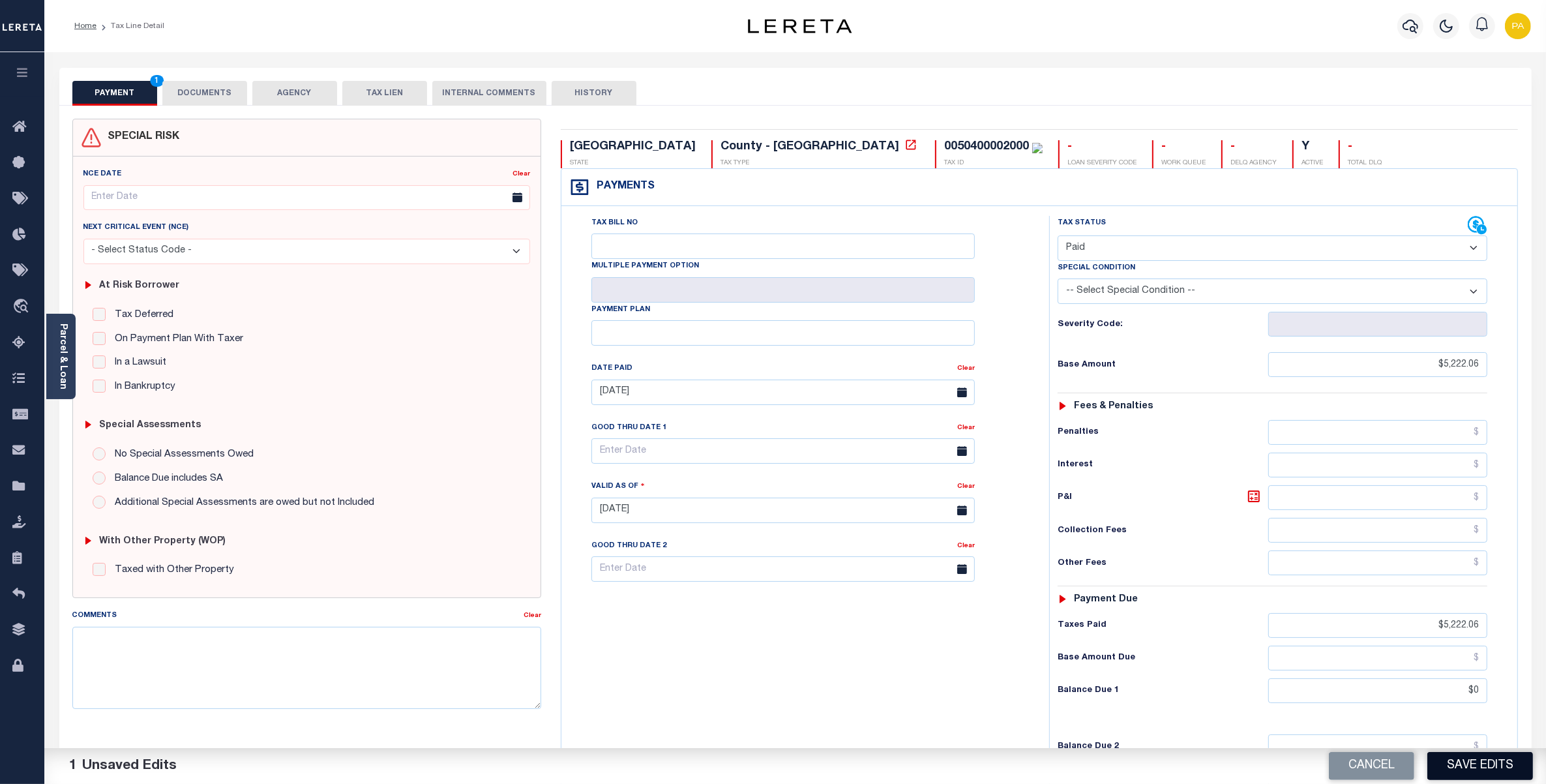
click at [1489, 765] on button "Save Edits" at bounding box center [1480, 766] width 106 height 28
click at [787, 680] on div "Tax Bill No Multiple Payment Option Payment Plan Clear" at bounding box center [802, 503] width 474 height 575
click at [962, 372] on link "Clear" at bounding box center [966, 369] width 18 height 6
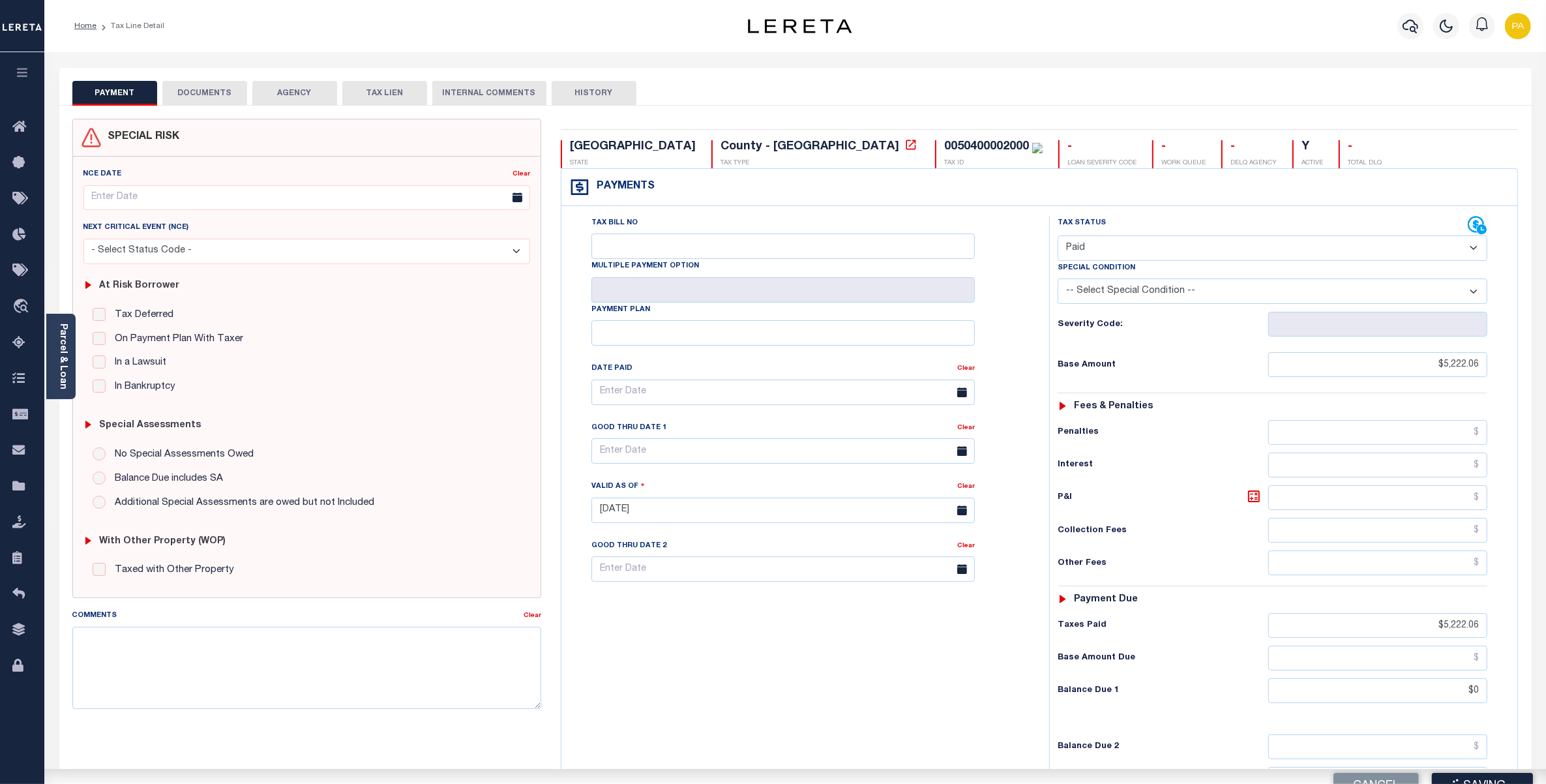
click at [777, 703] on div "Tax Bill No Multiple Payment Option Payment Plan Clear" at bounding box center [802, 503] width 474 height 575
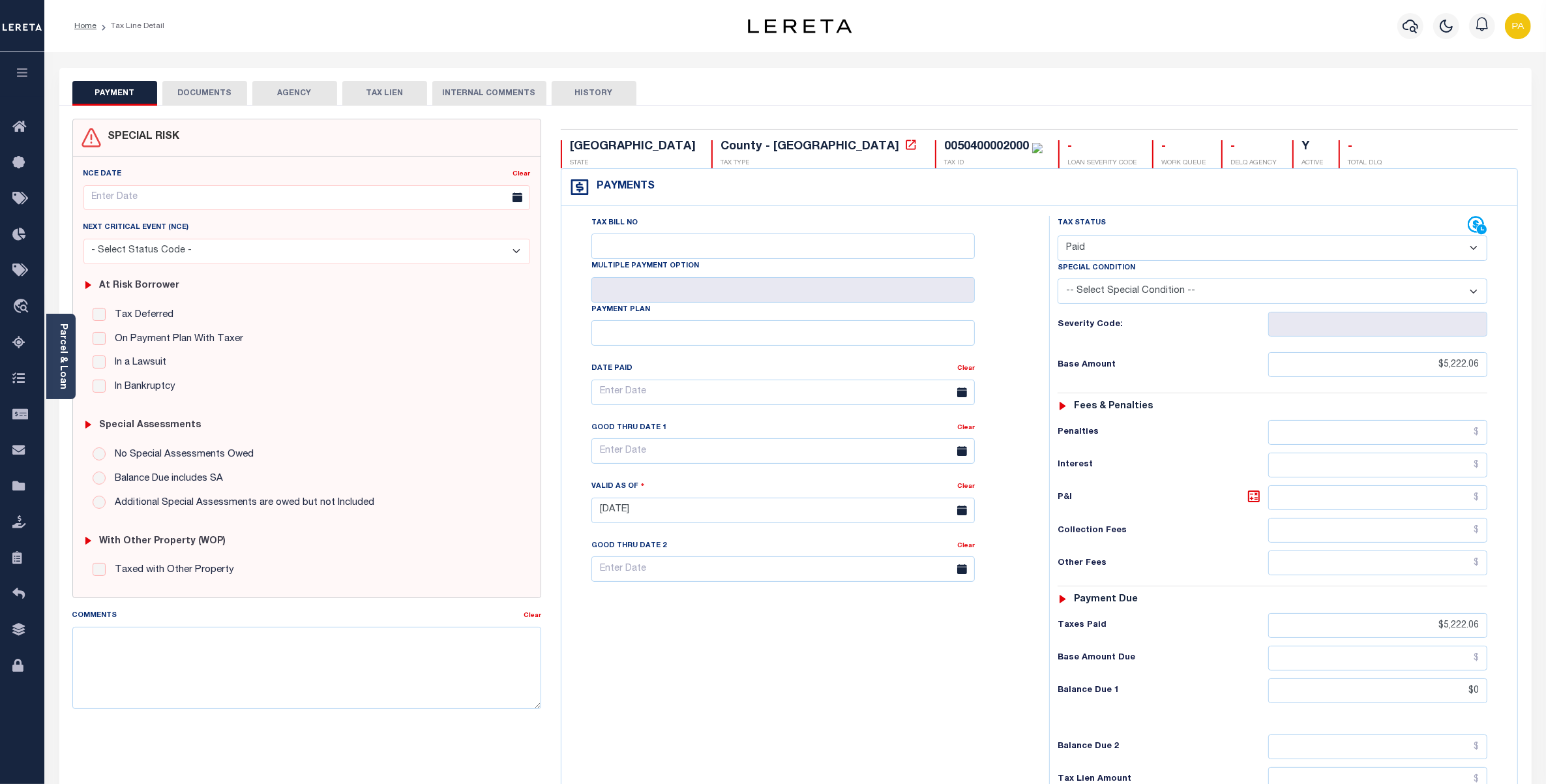
click at [1013, 720] on div "Tax Bill No Multiple Payment Option Payment Plan Clear" at bounding box center [802, 503] width 474 height 575
drag, startPoint x: 724, startPoint y: 148, endPoint x: 809, endPoint y: 150, distance: 85.0
click at [944, 150] on div "0050400002000" at bounding box center [986, 146] width 85 height 12
copy div "0050400002000"
